Goal: Information Seeking & Learning: Learn about a topic

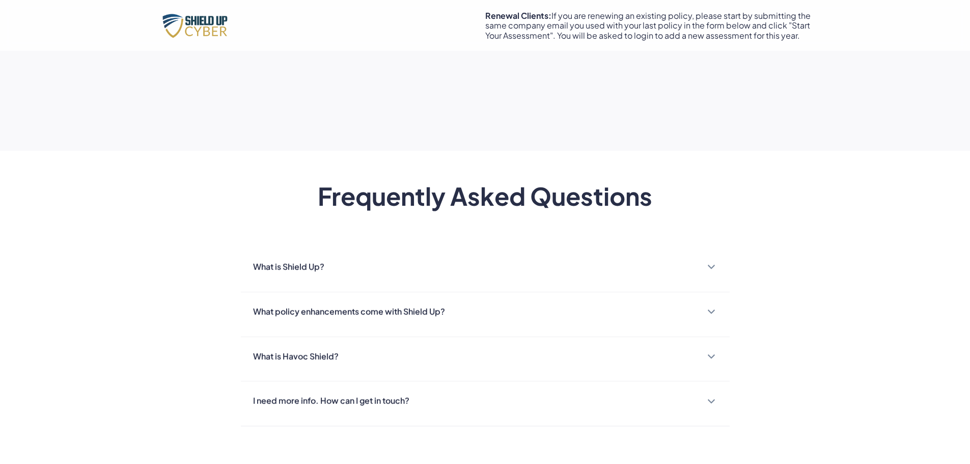
scroll to position [876, 0]
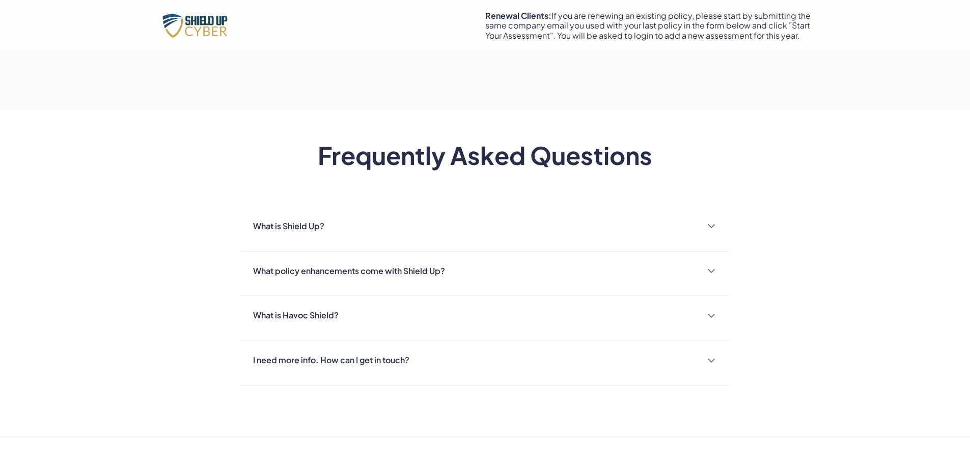
click at [716, 232] on div at bounding box center [711, 226] width 12 height 12
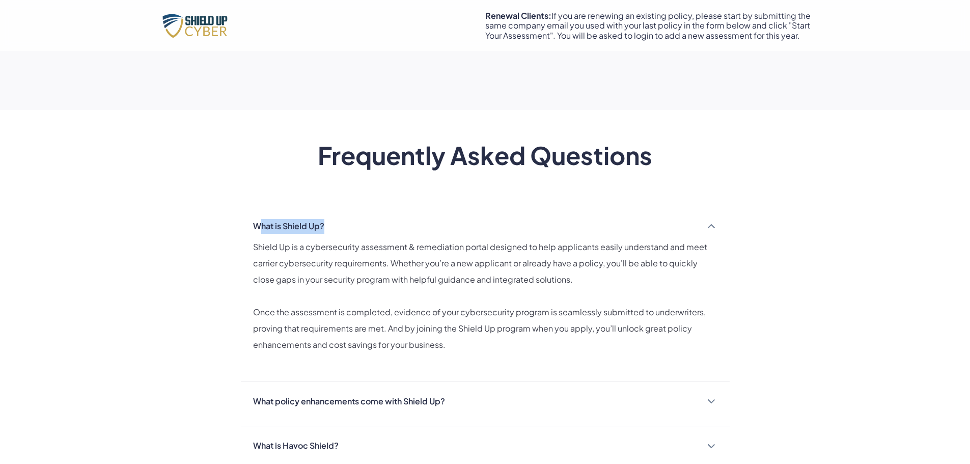
drag, startPoint x: 257, startPoint y: 221, endPoint x: 372, endPoint y: 236, distance: 116.0
click at [414, 235] on div "What is Shield Up? Shield Up is a cybersecurity assessment & remediation portal…" at bounding box center [485, 294] width 489 height 175
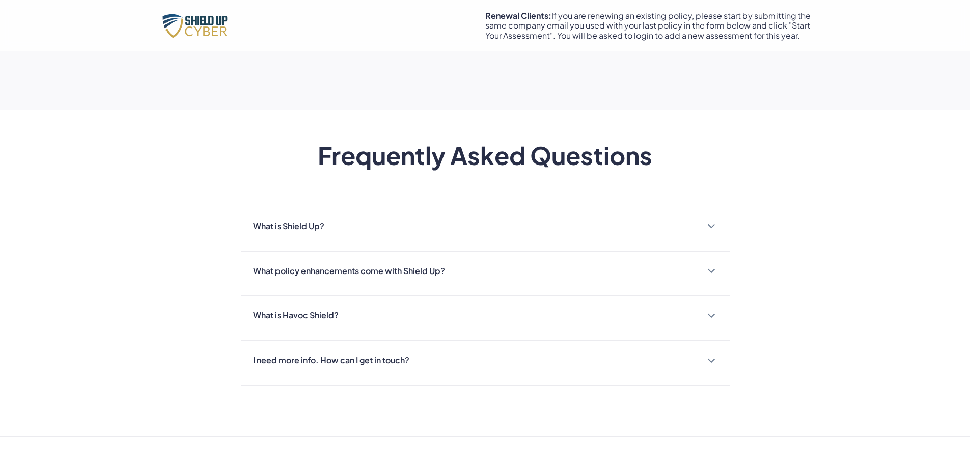
click at [584, 224] on div "What is Shield Up?" at bounding box center [485, 226] width 464 height 15
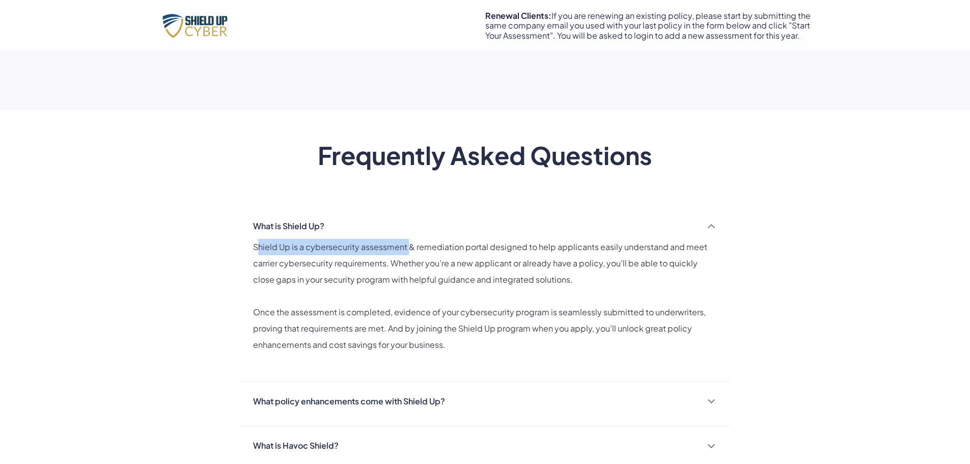
drag, startPoint x: 257, startPoint y: 240, endPoint x: 398, endPoint y: 250, distance: 141.4
click at [398, 250] on p "Shield Up is a cybersecurity assessment & remediation portal designed to help a…" at bounding box center [485, 263] width 464 height 49
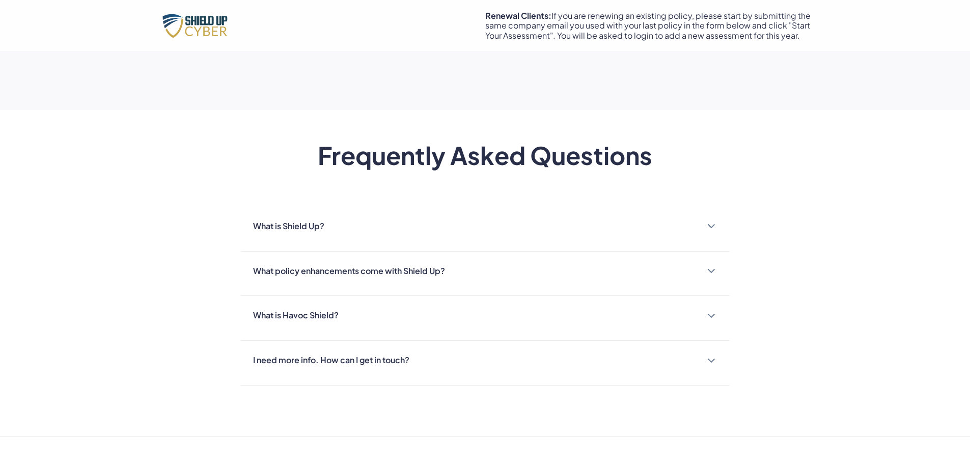
click at [663, 236] on div "What is Shield Up? Shield Up is a cybersecurity assessment & remediation portal…" at bounding box center [485, 229] width 489 height 45
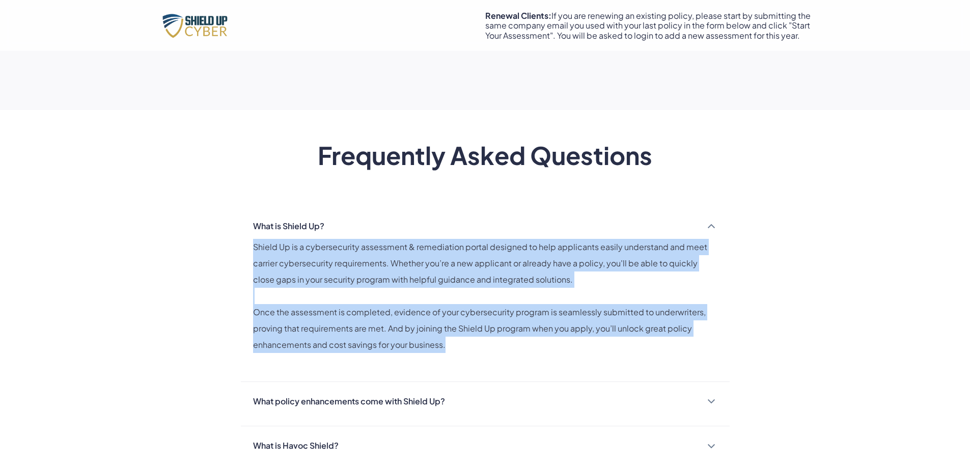
drag, startPoint x: 246, startPoint y: 245, endPoint x: 766, endPoint y: 340, distance: 528.4
click at [766, 340] on div "Frequently Asked Questions What is Shield Up? Shield Up is a cybersecurity asse…" at bounding box center [485, 354] width 970 height 426
copy div "Shield Up is a cybersecurity assessment & remediation portal designed to help a…"
